Goal: Task Accomplishment & Management: Complete application form

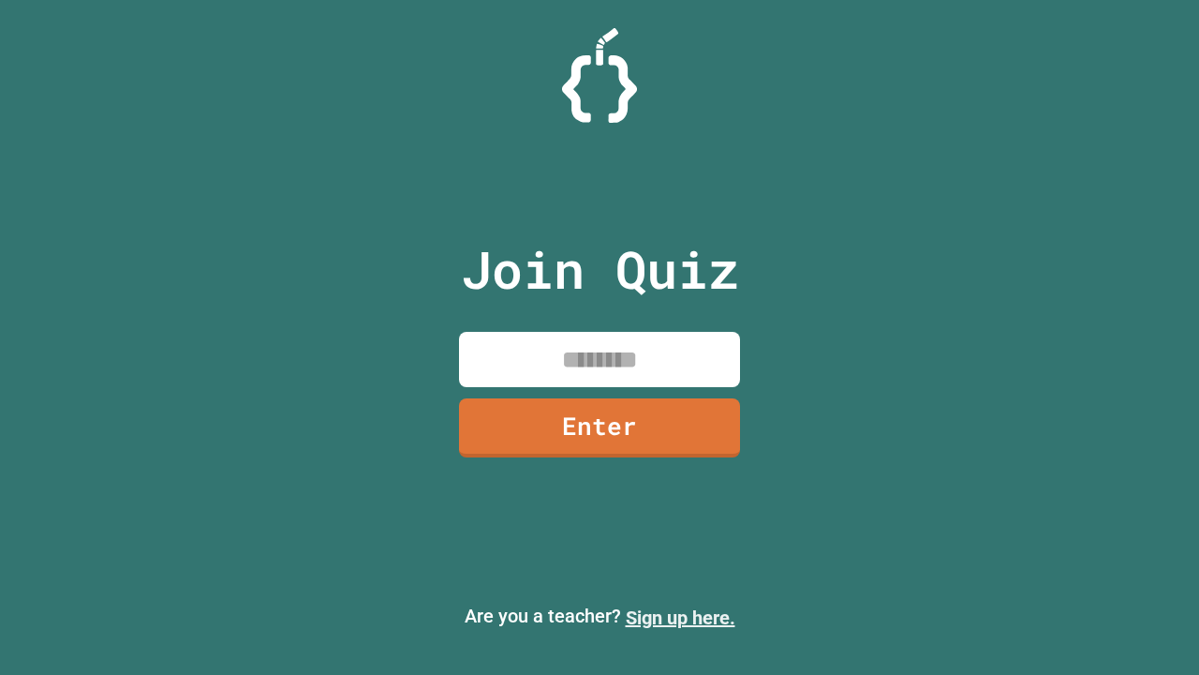
click at [680, 617] on link "Sign up here." at bounding box center [681, 617] width 110 height 22
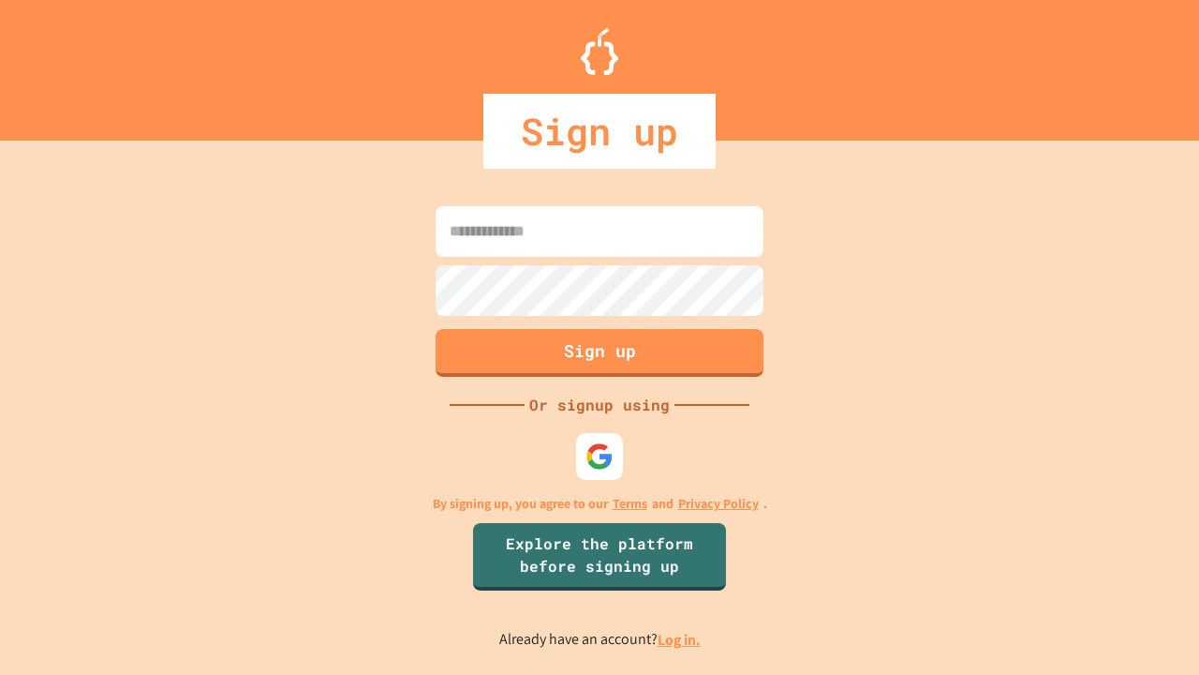
click at [680, 639] on link "Log in." at bounding box center [679, 640] width 43 height 20
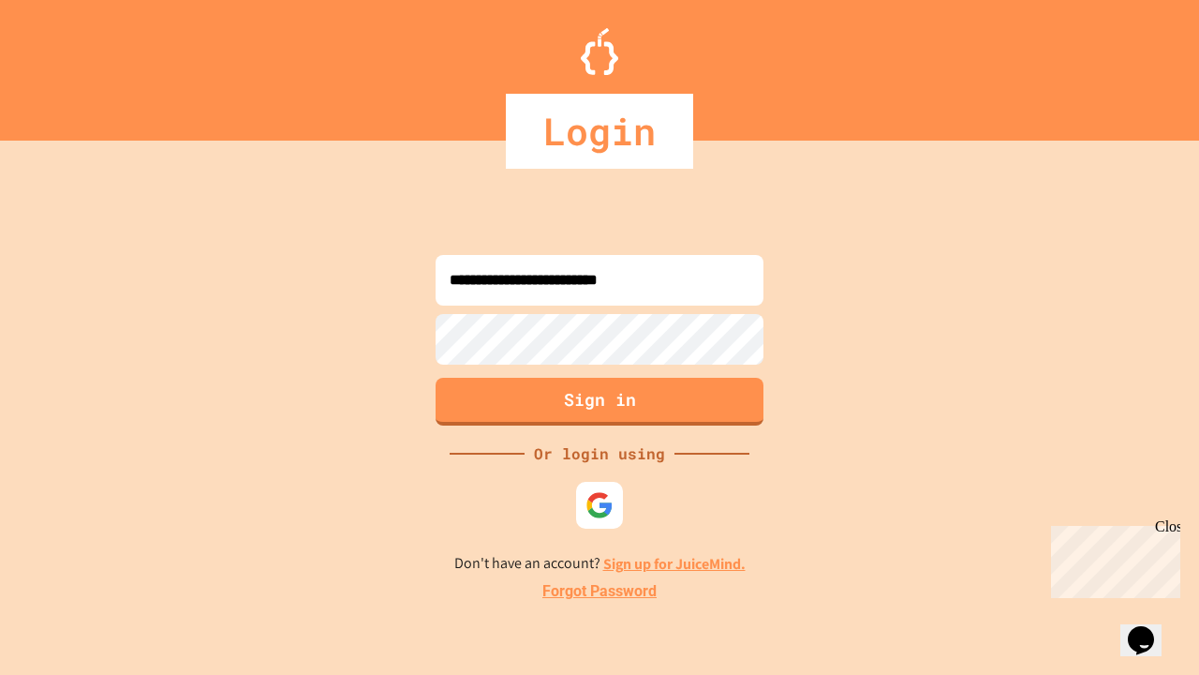
type input "**********"
